Goal: Transaction & Acquisition: Book appointment/travel/reservation

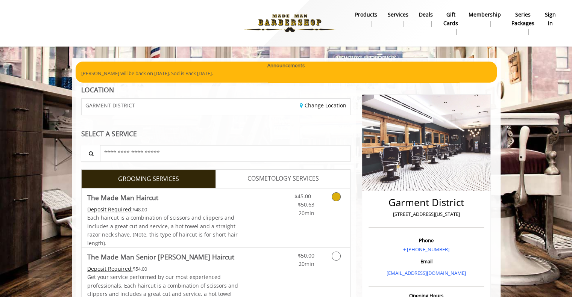
click at [333, 199] on icon "Grooming services" at bounding box center [335, 196] width 9 height 9
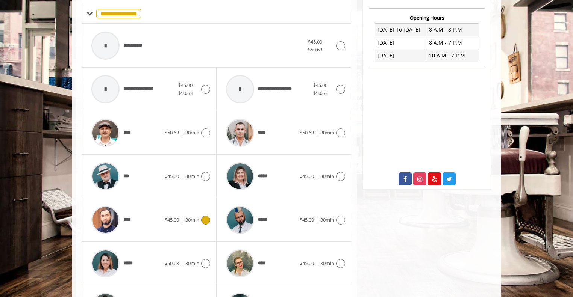
scroll to position [335, 0]
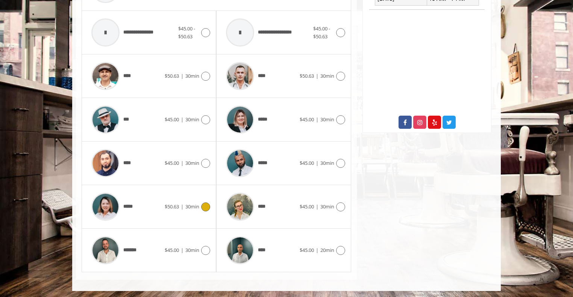
click at [160, 203] on div "*****" at bounding box center [126, 207] width 77 height 36
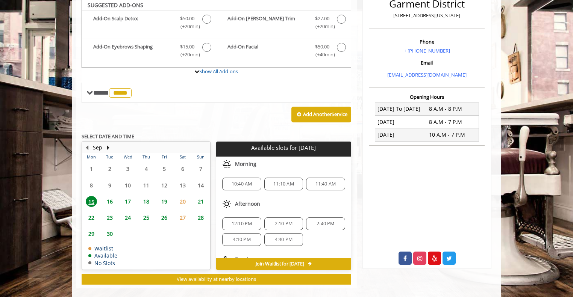
scroll to position [197, 0]
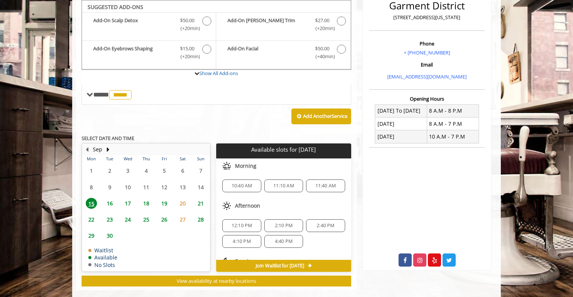
click at [287, 227] on span "2:10 PM" at bounding box center [284, 226] width 18 height 6
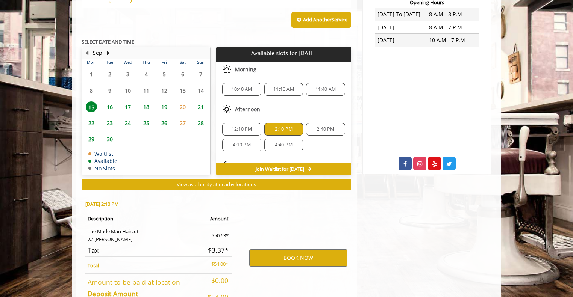
scroll to position [343, 0]
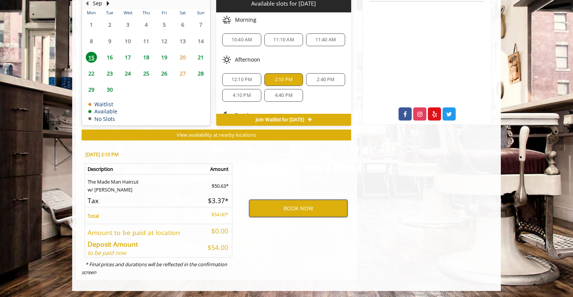
click at [296, 209] on button "BOOK NOW" at bounding box center [298, 208] width 98 height 17
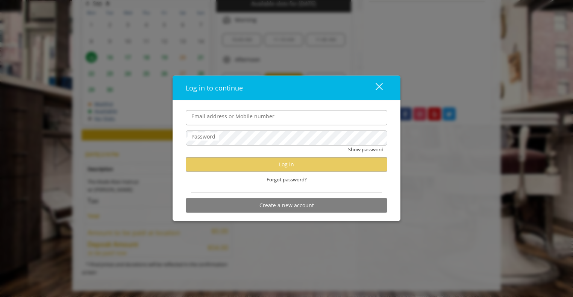
click at [250, 123] on input "Email address or Mobile number" at bounding box center [286, 117] width 201 height 15
type input "**********"
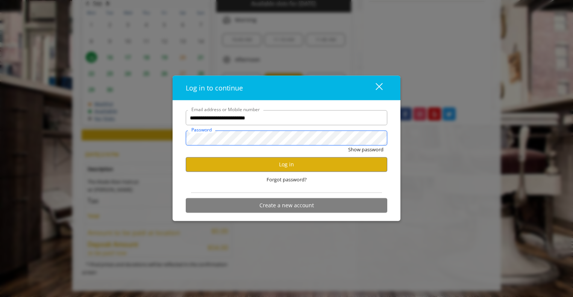
click at [348, 146] on button "Show password" at bounding box center [365, 150] width 35 height 8
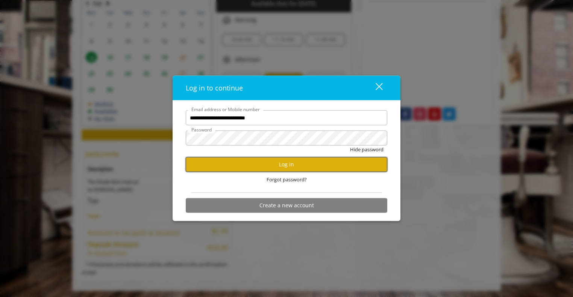
click at [290, 168] on button "Log in" at bounding box center [286, 164] width 201 height 15
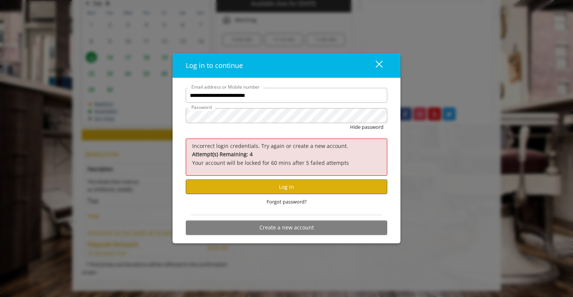
click at [290, 168] on div "Incorrect login credentials. Try again or create a new account. Attempt(s) Rema…" at bounding box center [286, 157] width 201 height 37
click at [350, 123] on button "Hide password" at bounding box center [366, 127] width 33 height 8
click at [309, 190] on button "Log in" at bounding box center [286, 187] width 201 height 15
click at [351, 132] on div "Show password" at bounding box center [286, 129] width 201 height 12
click at [349, 128] on button "Show password" at bounding box center [365, 127] width 35 height 8
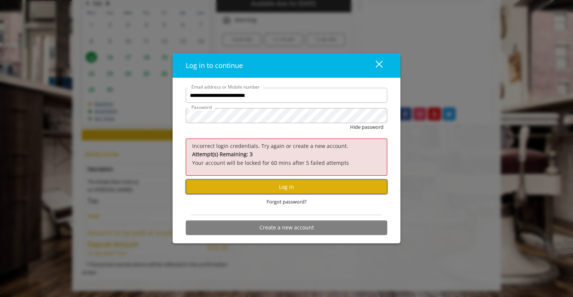
click at [289, 184] on button "Log in" at bounding box center [286, 187] width 201 height 15
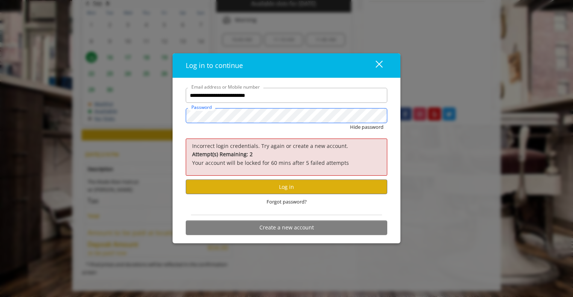
click at [149, 113] on div "**********" at bounding box center [286, 148] width 573 height 297
click at [350, 123] on button "Hide password" at bounding box center [366, 127] width 33 height 8
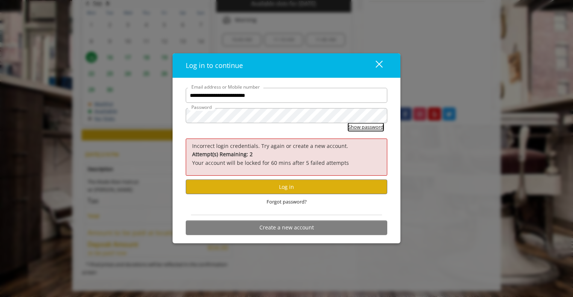
click at [364, 127] on button "Show password" at bounding box center [365, 127] width 35 height 8
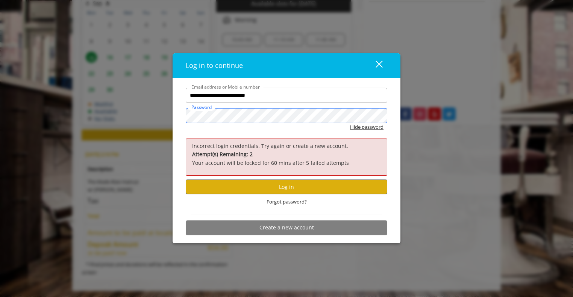
click at [350, 123] on button "Hide password" at bounding box center [366, 127] width 33 height 8
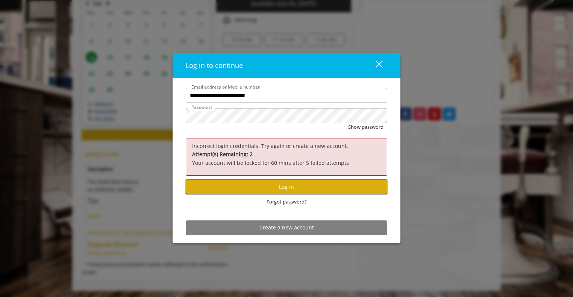
click at [290, 188] on button "Log in" at bounding box center [286, 187] width 201 height 15
click at [380, 67] on div "close" at bounding box center [374, 65] width 15 height 11
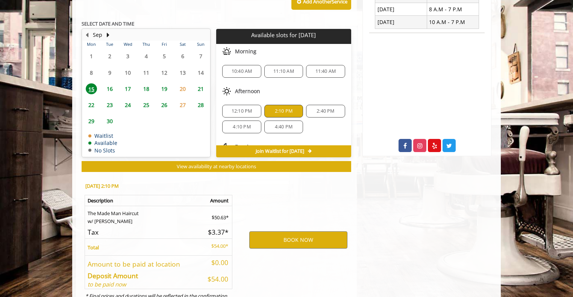
scroll to position [268, 0]
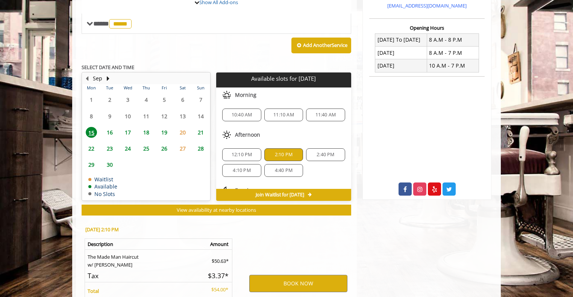
click at [248, 152] on span "12:10 PM" at bounding box center [241, 155] width 21 height 6
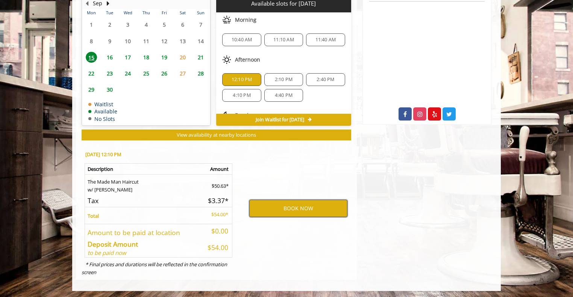
click at [306, 204] on button "BOOK NOW" at bounding box center [298, 208] width 98 height 17
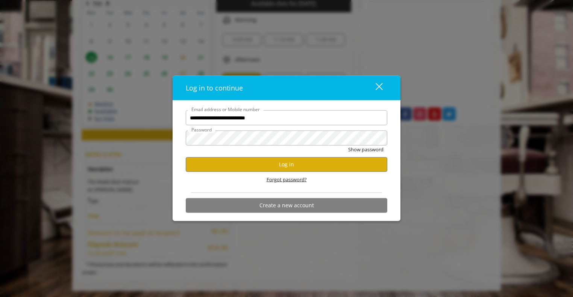
click at [284, 179] on span "Forgot password?" at bounding box center [286, 180] width 40 height 8
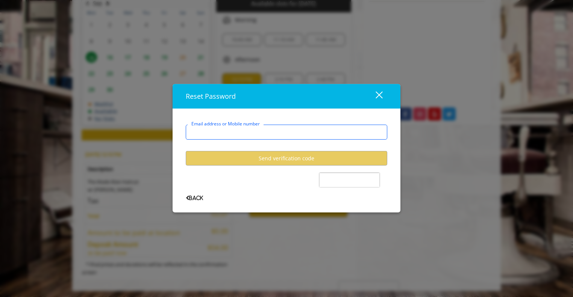
click at [285, 135] on input "Email address or Mobile number" at bounding box center [286, 132] width 201 height 15
type input "**********"
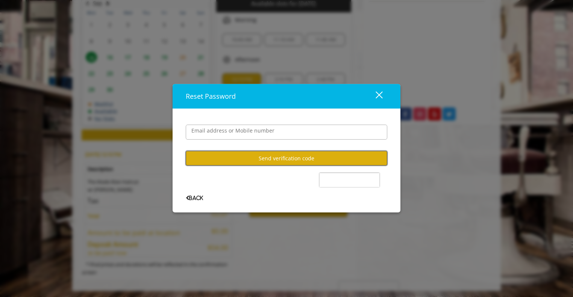
click at [293, 159] on button "Send verification code" at bounding box center [286, 158] width 201 height 15
